Goal: Task Accomplishment & Management: Manage account settings

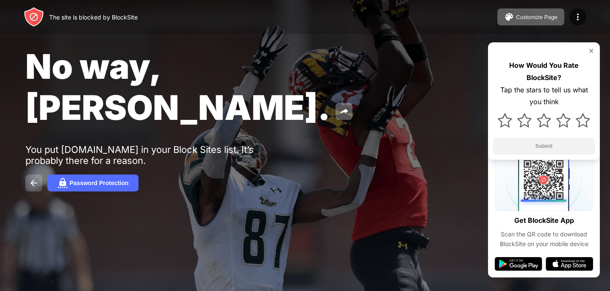
click at [37, 178] on img at bounding box center [34, 183] width 10 height 10
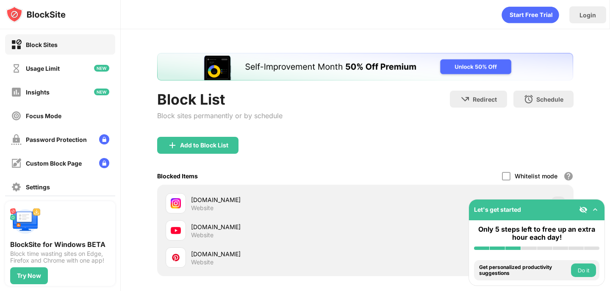
scroll to position [75, 0]
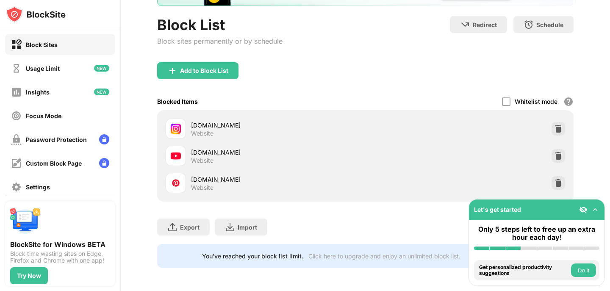
click at [550, 182] on div "[DOMAIN_NAME] Website" at bounding box center [365, 182] width 406 height 27
click at [560, 180] on img at bounding box center [558, 183] width 8 height 8
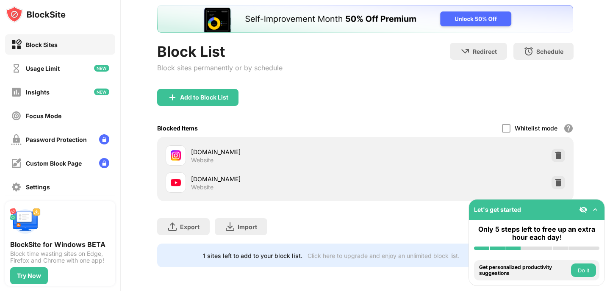
scroll to position [47, 0]
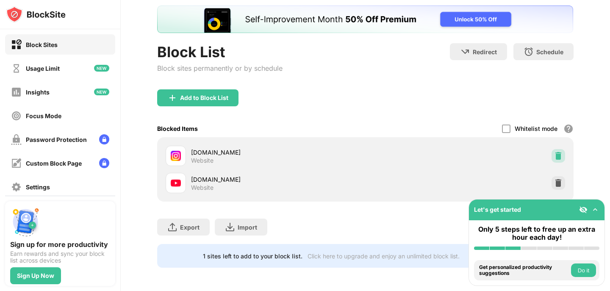
click at [553, 157] on div at bounding box center [559, 156] width 14 height 14
